Goal: Complete application form

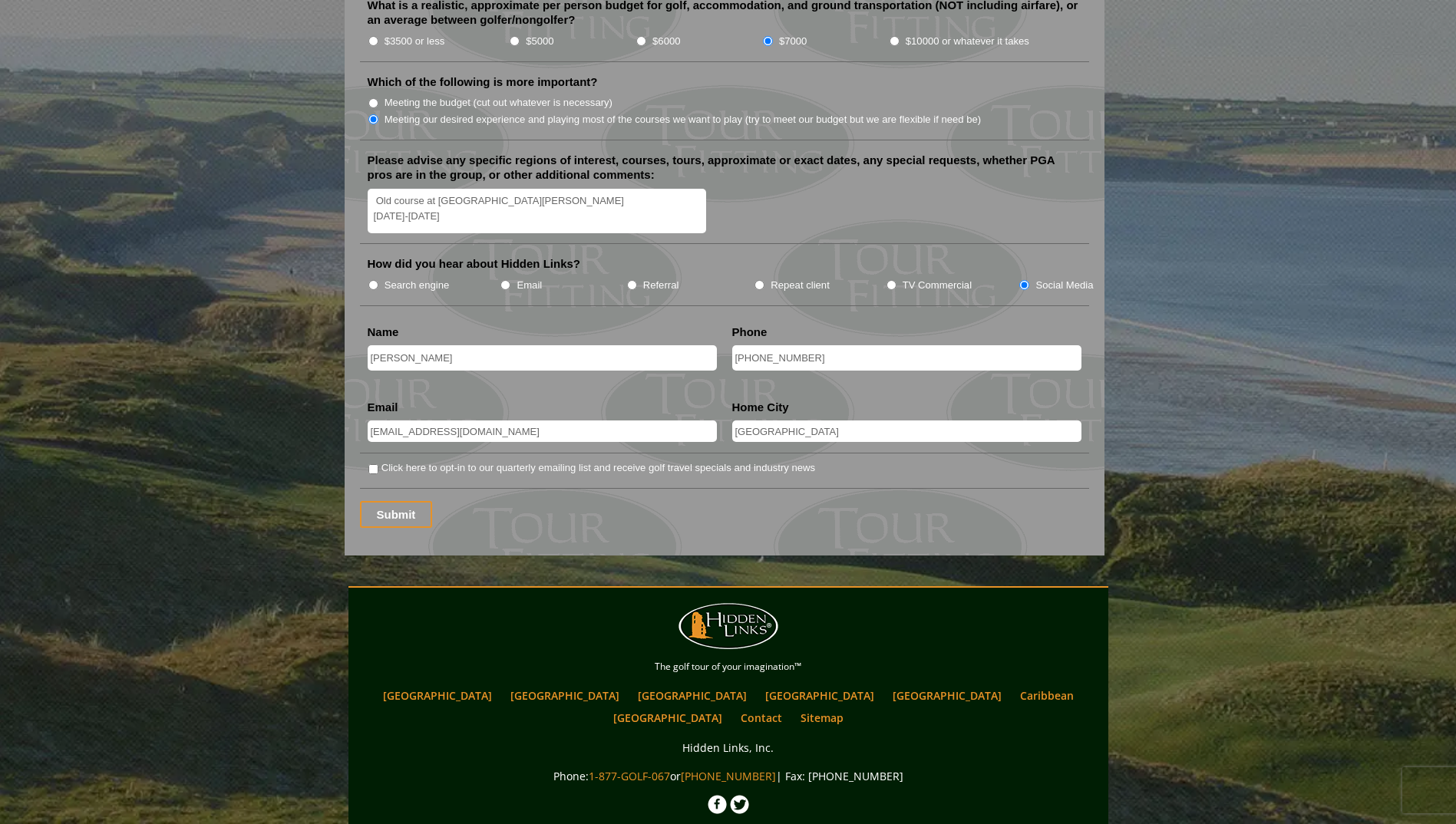
scroll to position [1911, 0]
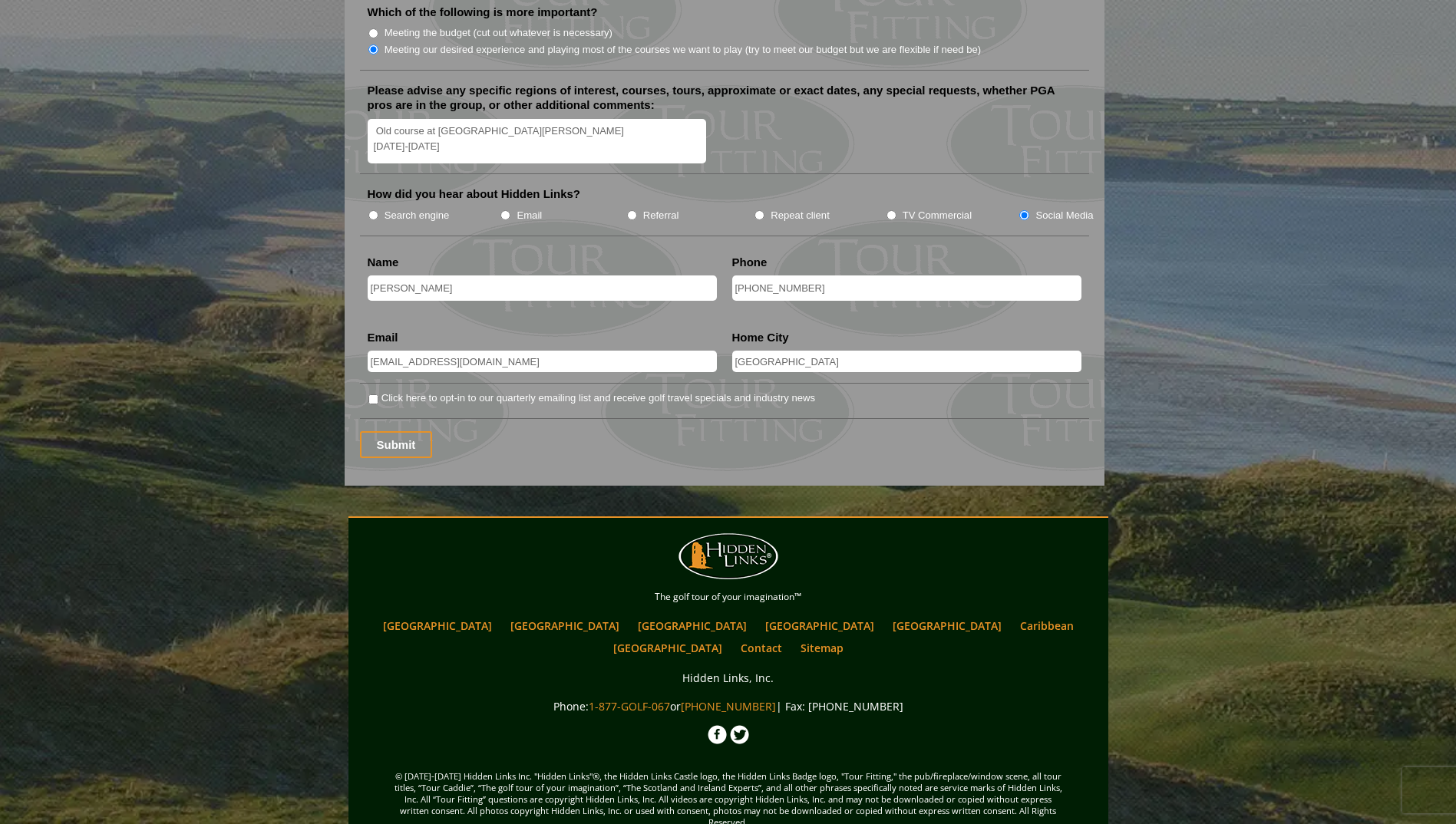
drag, startPoint x: 414, startPoint y: 422, endPoint x: 453, endPoint y: 422, distance: 39.0
click at [414, 431] on input "Submit" at bounding box center [396, 445] width 73 height 27
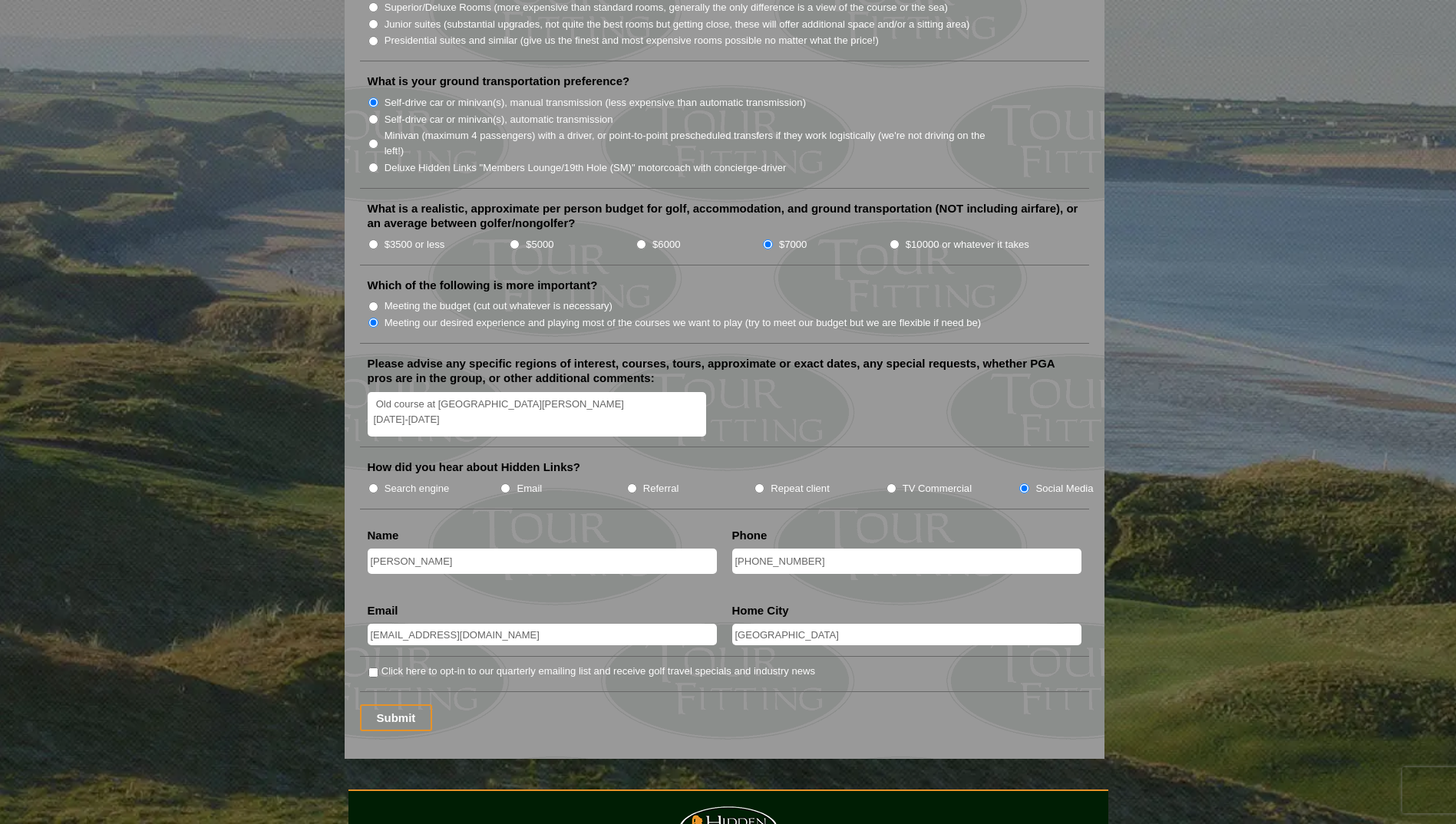
scroll to position [1612, 0]
